Goal: Task Accomplishment & Management: Manage account settings

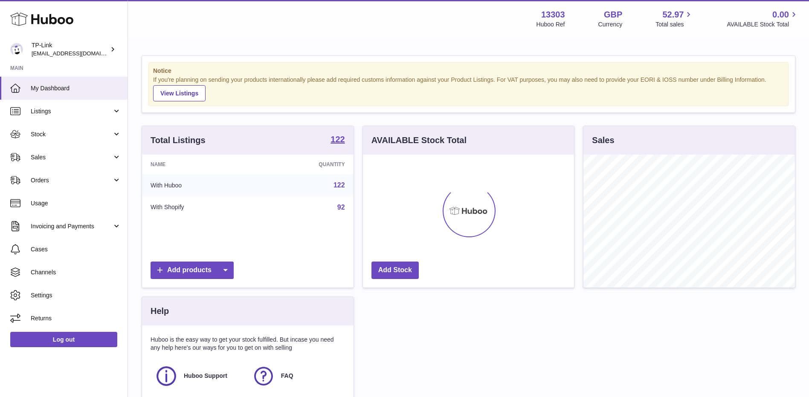
scroll to position [133, 211]
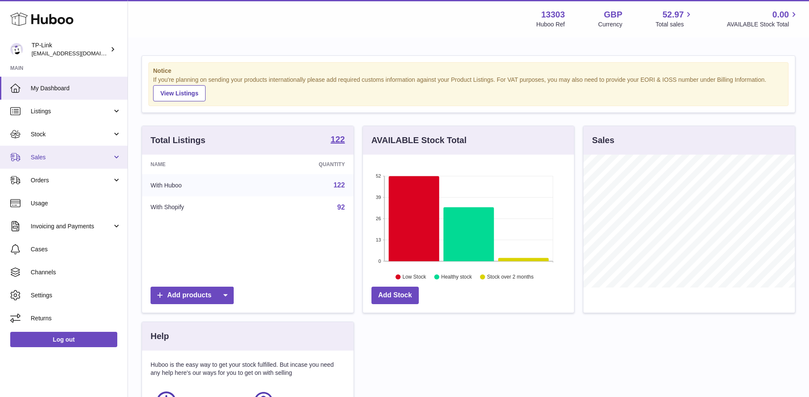
click at [43, 156] on span "Sales" at bounding box center [71, 157] width 81 height 8
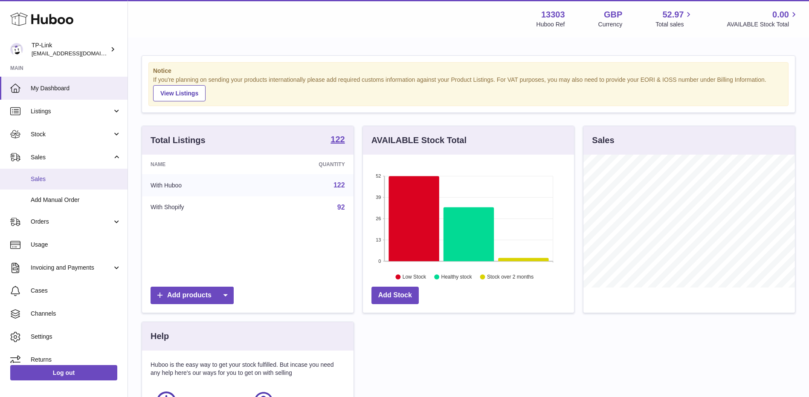
click at [49, 179] on span "Sales" at bounding box center [76, 179] width 90 height 8
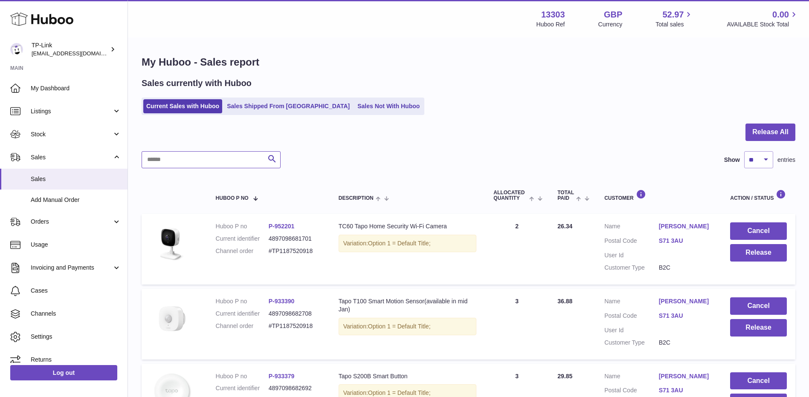
click at [216, 163] on input "text" at bounding box center [211, 159] width 139 height 17
paste input "**********"
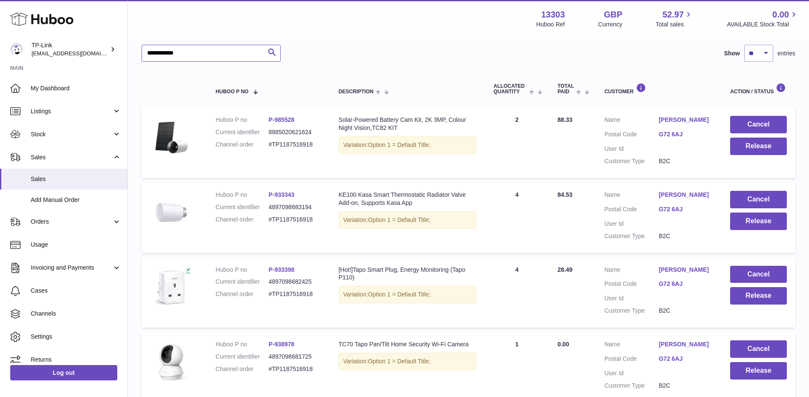
scroll to position [128, 0]
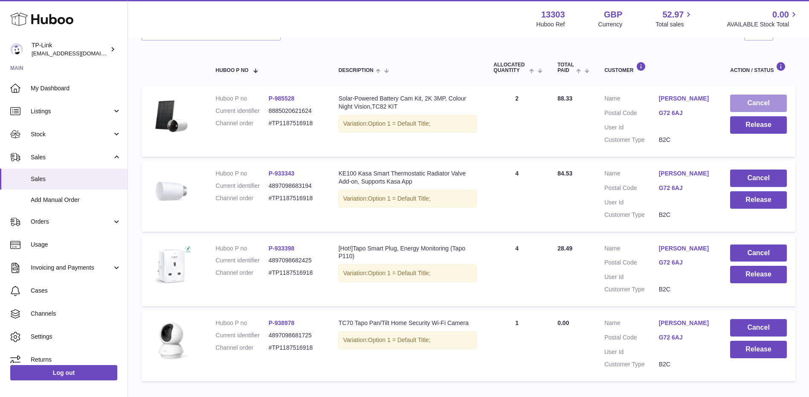
click at [769, 105] on button "Cancel" at bounding box center [758, 103] width 57 height 17
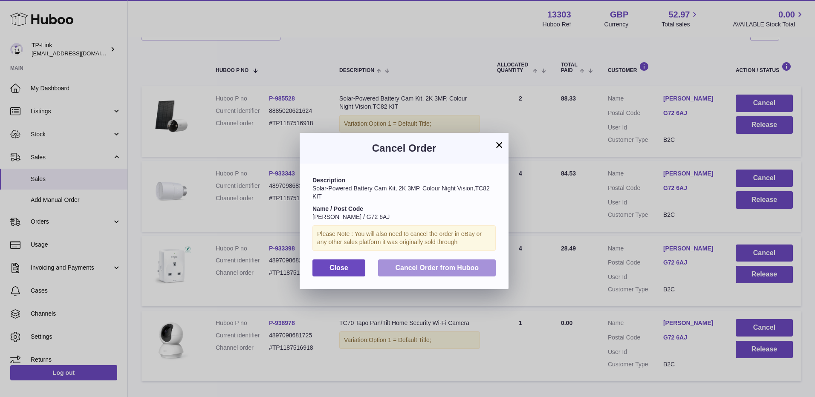
click at [431, 269] on span "Cancel Order from Huboo" at bounding box center [437, 267] width 84 height 7
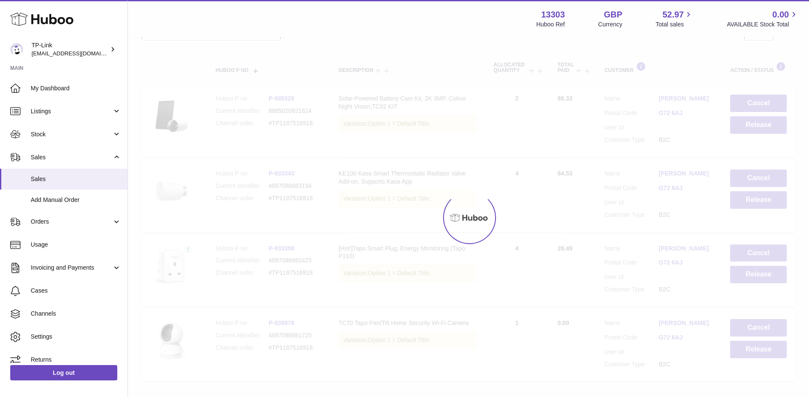
scroll to position [109, 0]
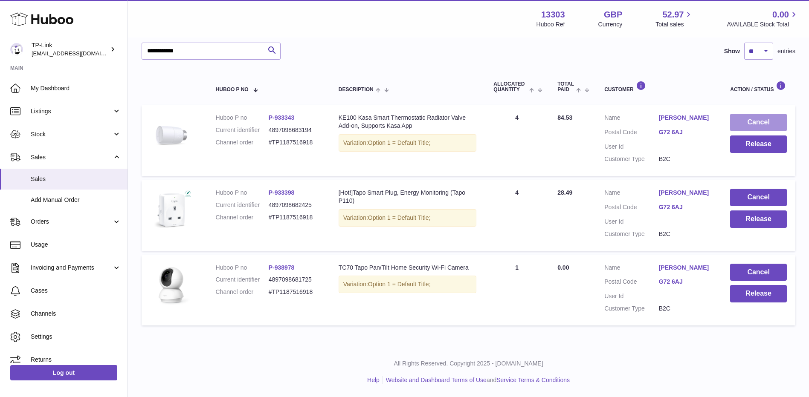
click at [751, 119] on button "Cancel" at bounding box center [758, 122] width 57 height 17
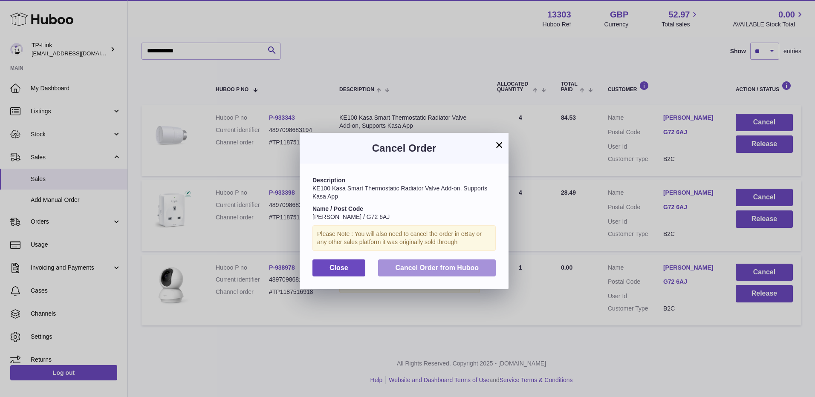
click at [398, 264] on span "Cancel Order from Huboo" at bounding box center [437, 267] width 84 height 7
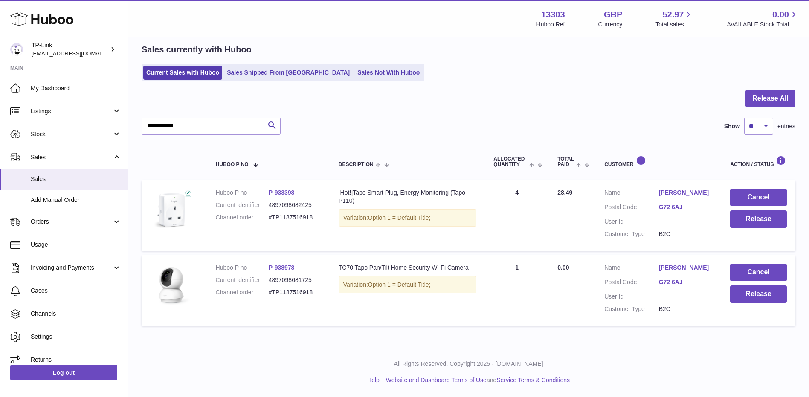
scroll to position [34, 0]
click at [751, 195] on button "Cancel" at bounding box center [758, 197] width 57 height 17
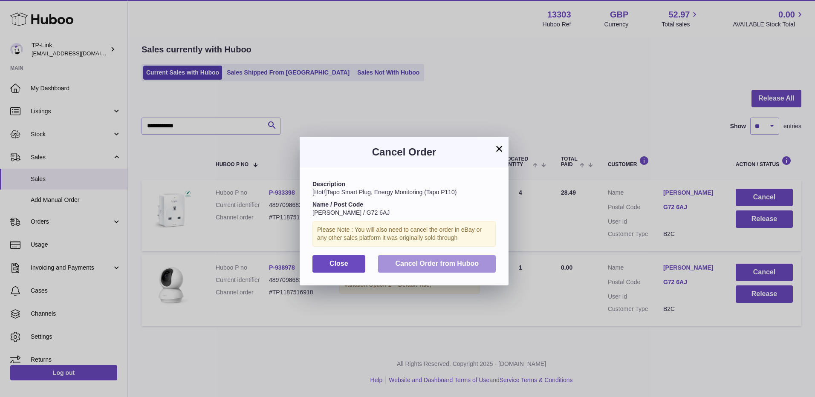
click at [435, 264] on span "Cancel Order from Huboo" at bounding box center [437, 263] width 84 height 7
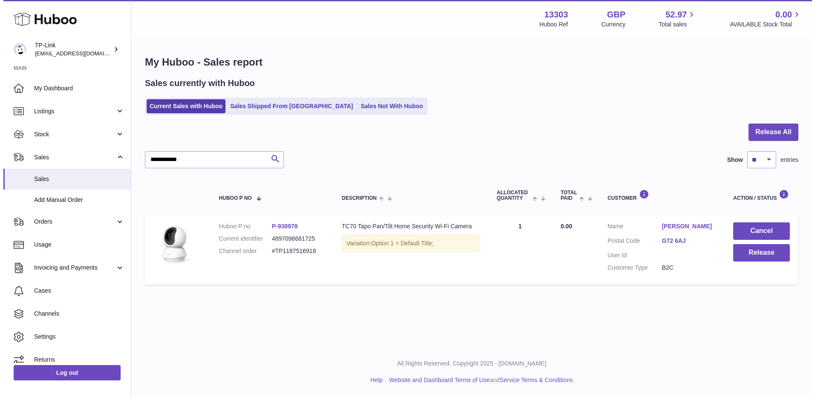
scroll to position [0, 0]
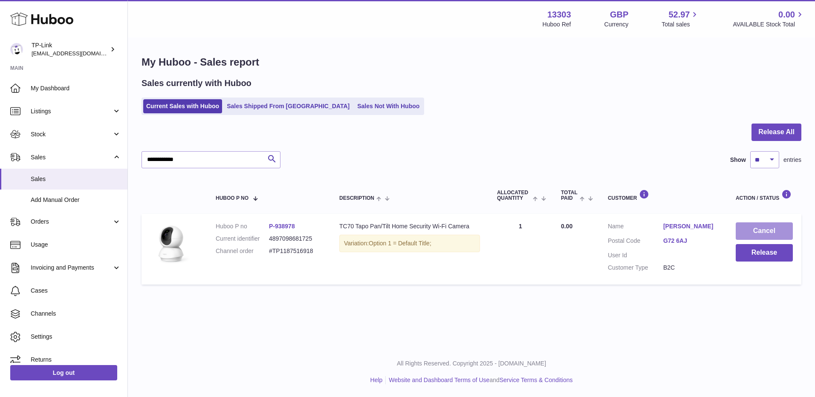
drag, startPoint x: 764, startPoint y: 224, endPoint x: 555, endPoint y: 235, distance: 209.2
click at [751, 222] on td "Cancel Release" at bounding box center [764, 249] width 74 height 71
click at [761, 226] on button "Cancel" at bounding box center [764, 231] width 57 height 17
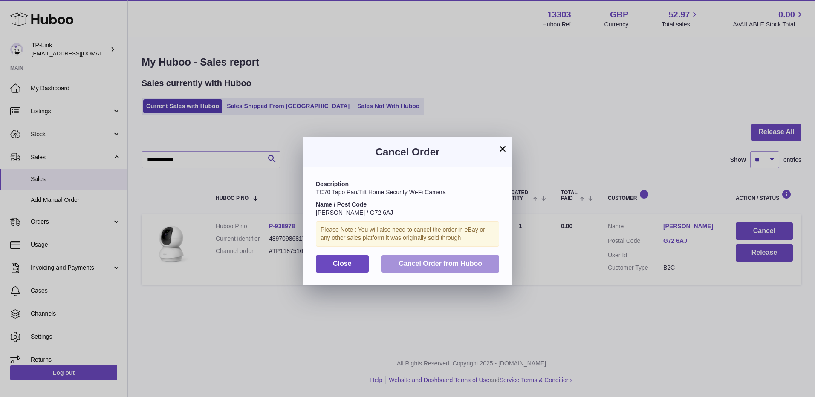
click at [440, 264] on span "Cancel Order from Huboo" at bounding box center [441, 263] width 84 height 7
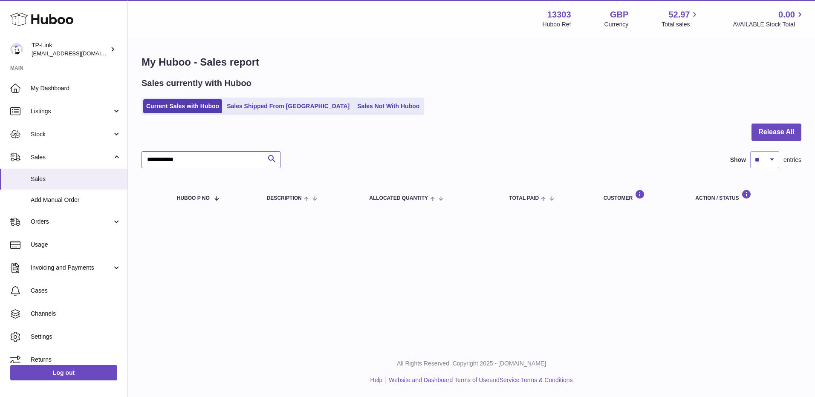
drag, startPoint x: 206, startPoint y: 156, endPoint x: 137, endPoint y: 160, distance: 69.6
click at [137, 160] on div "**********" at bounding box center [471, 134] width 687 height 193
paste input "text"
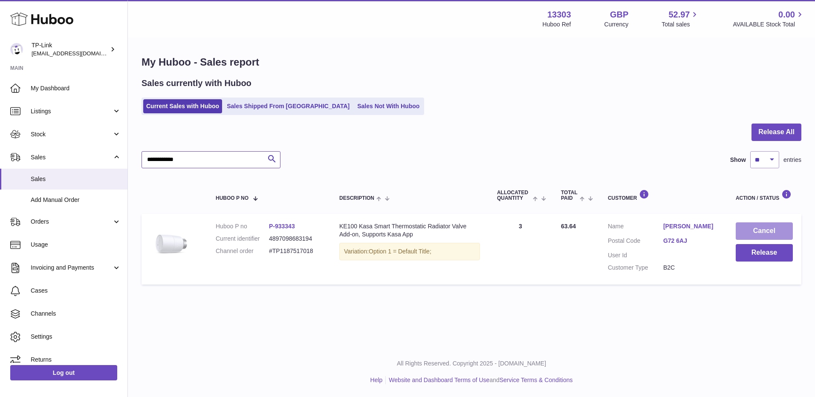
type input "**********"
click at [762, 227] on button "Cancel" at bounding box center [764, 231] width 57 height 17
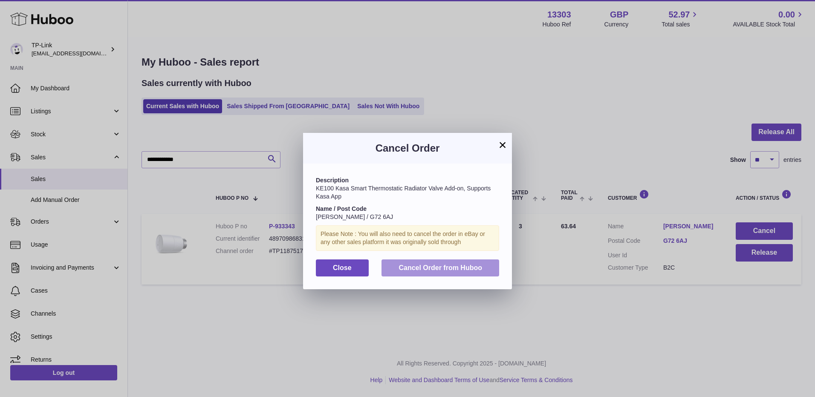
click at [436, 266] on span "Cancel Order from Huboo" at bounding box center [441, 267] width 84 height 7
